Goal: Task Accomplishment & Management: Use online tool/utility

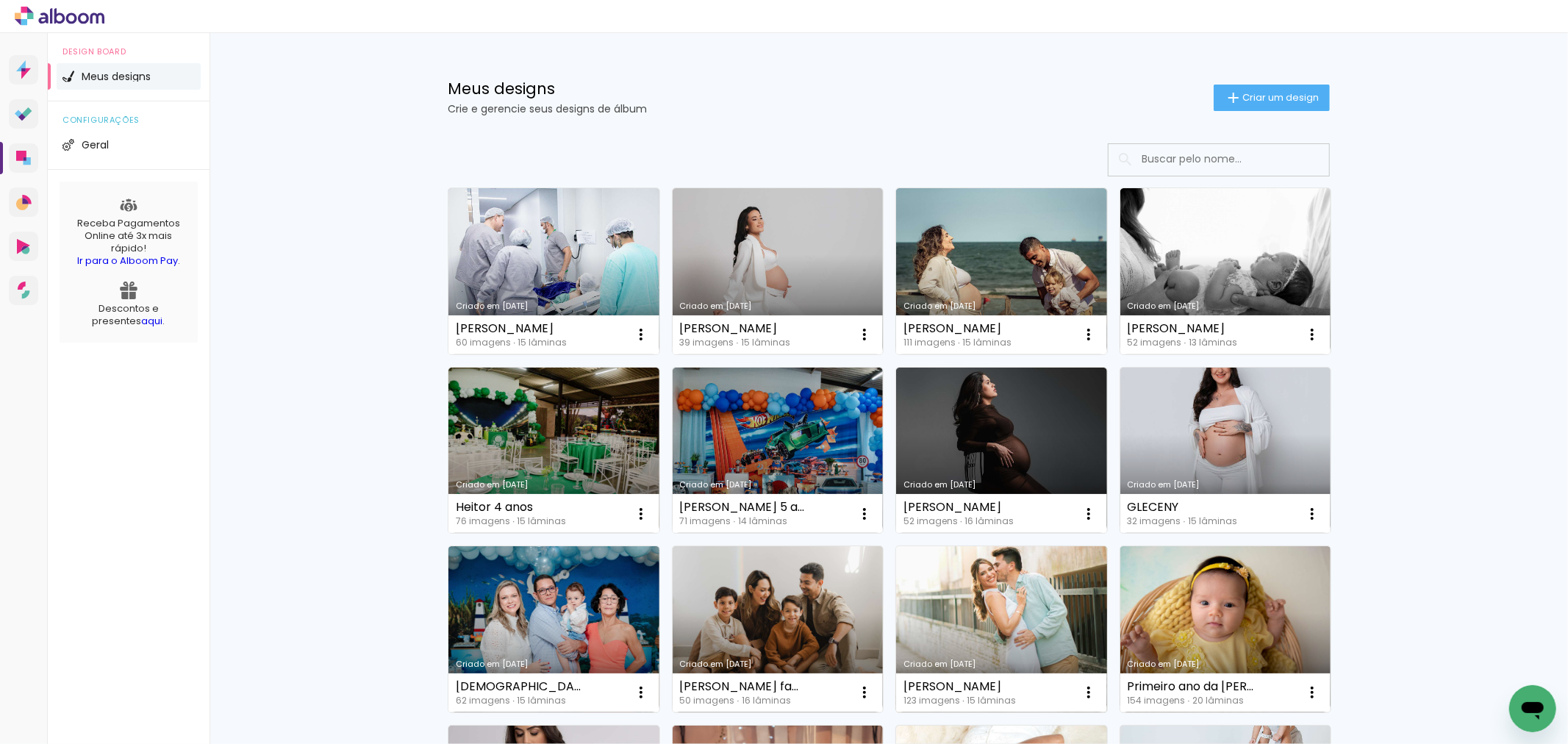
scroll to position [245, 0]
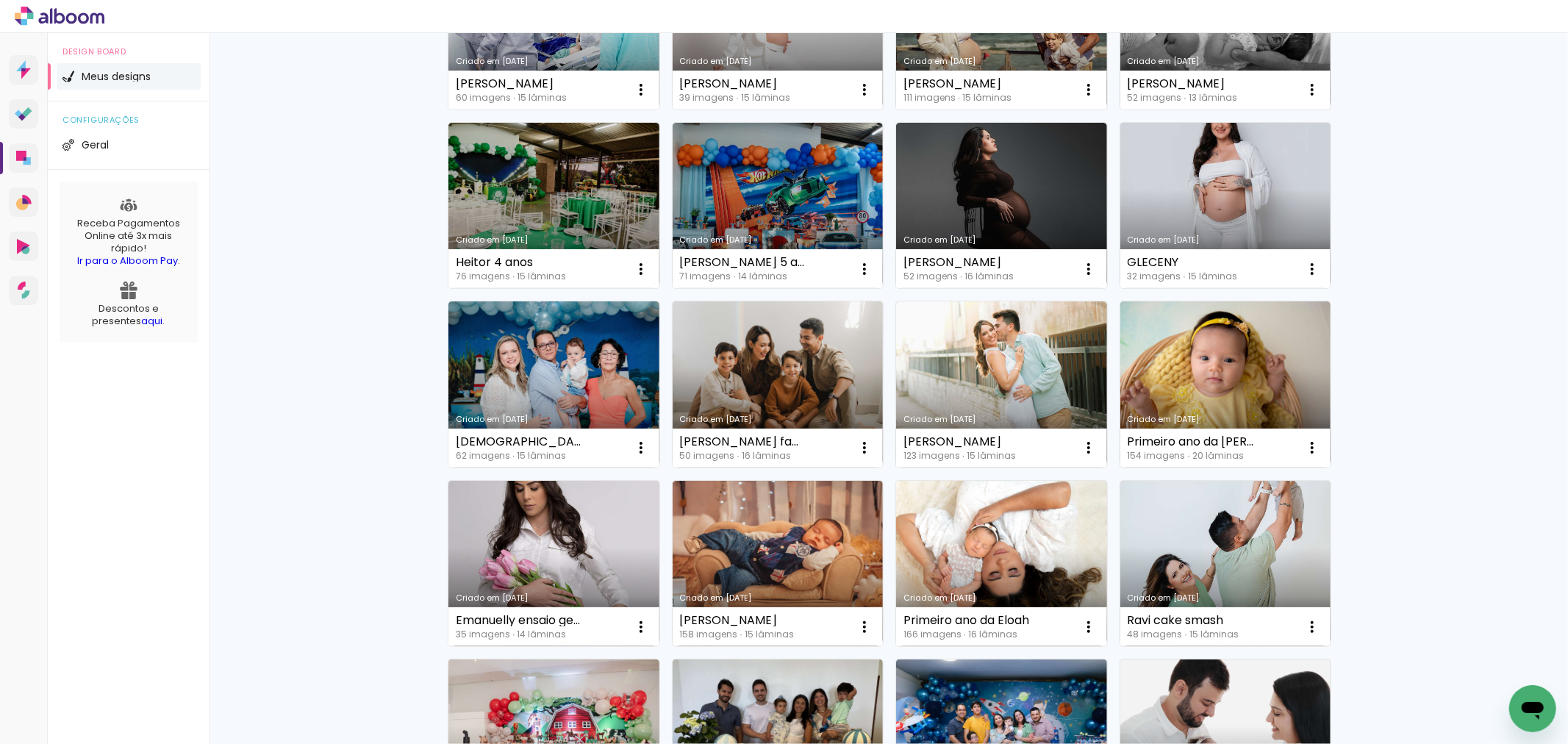
click at [977, 562] on link "Criado em [DATE]" at bounding box center [1001, 563] width 211 height 166
